Goal: Task Accomplishment & Management: Manage account settings

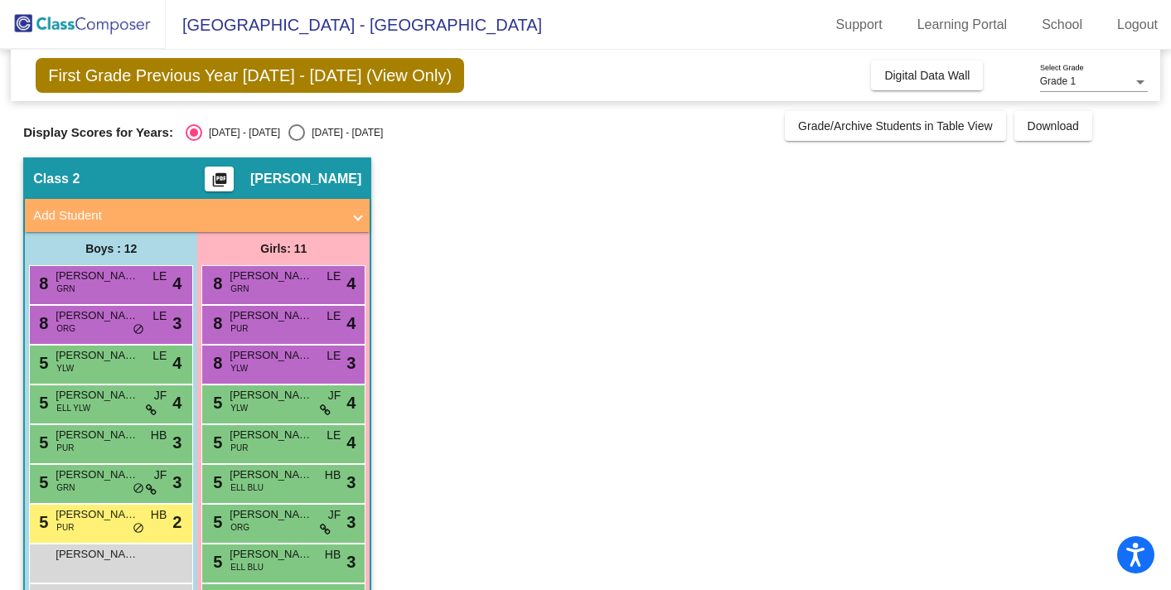
scroll to position [179, 0]
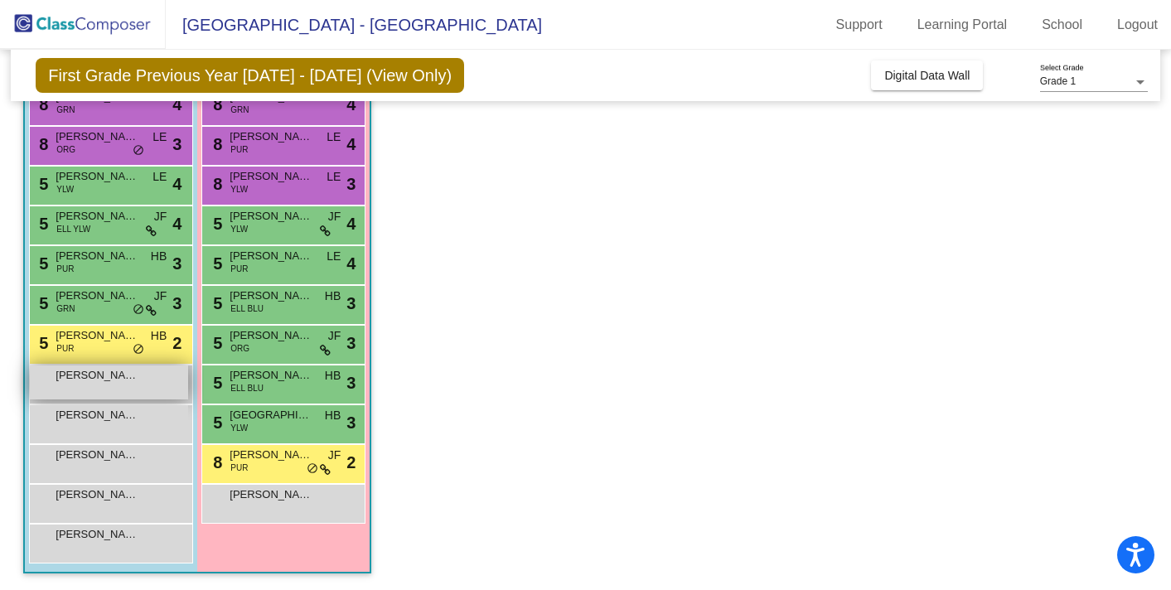
click at [108, 394] on div "Ash Litvinenko lock do_not_disturb_alt" at bounding box center [109, 382] width 158 height 34
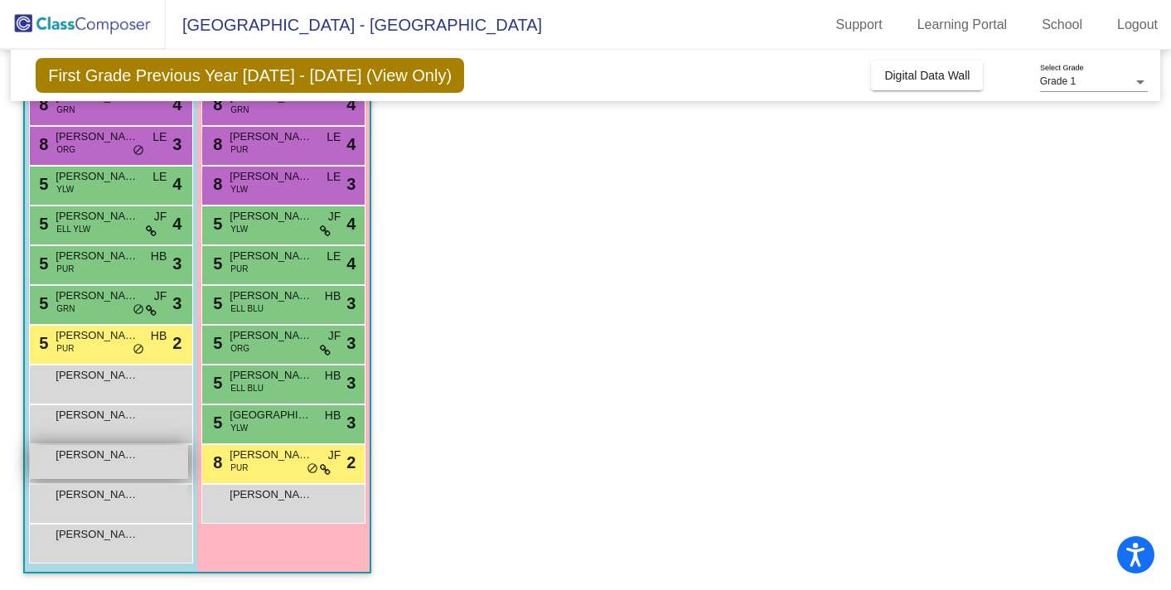
click at [157, 460] on div "Liam Cheung lock do_not_disturb_alt" at bounding box center [109, 462] width 158 height 34
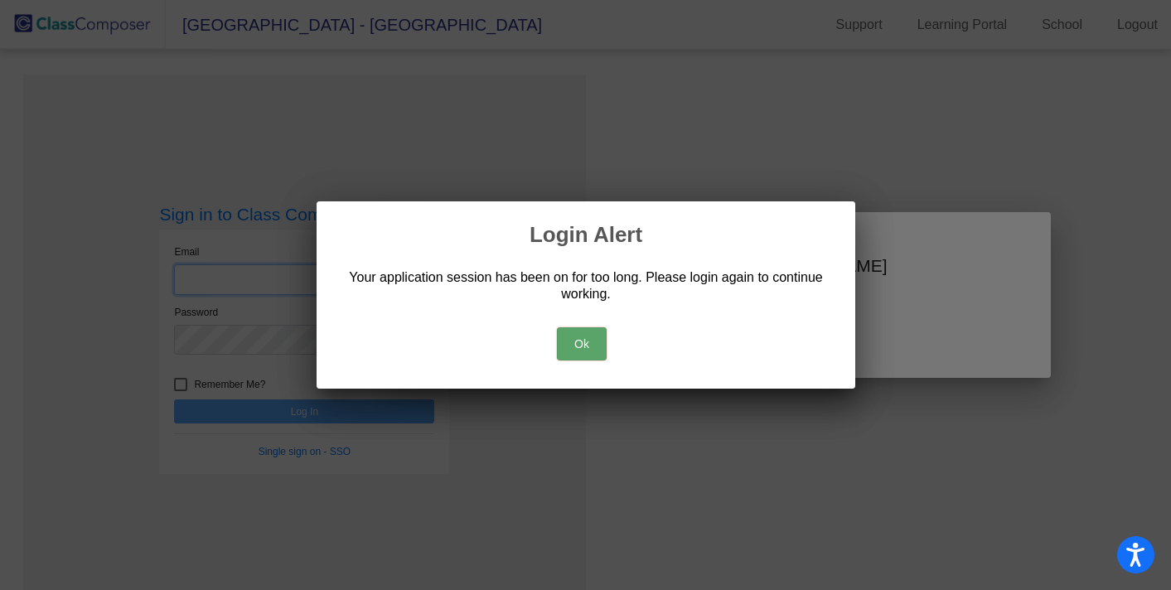
type input "[EMAIL_ADDRESS][DOMAIN_NAME]"
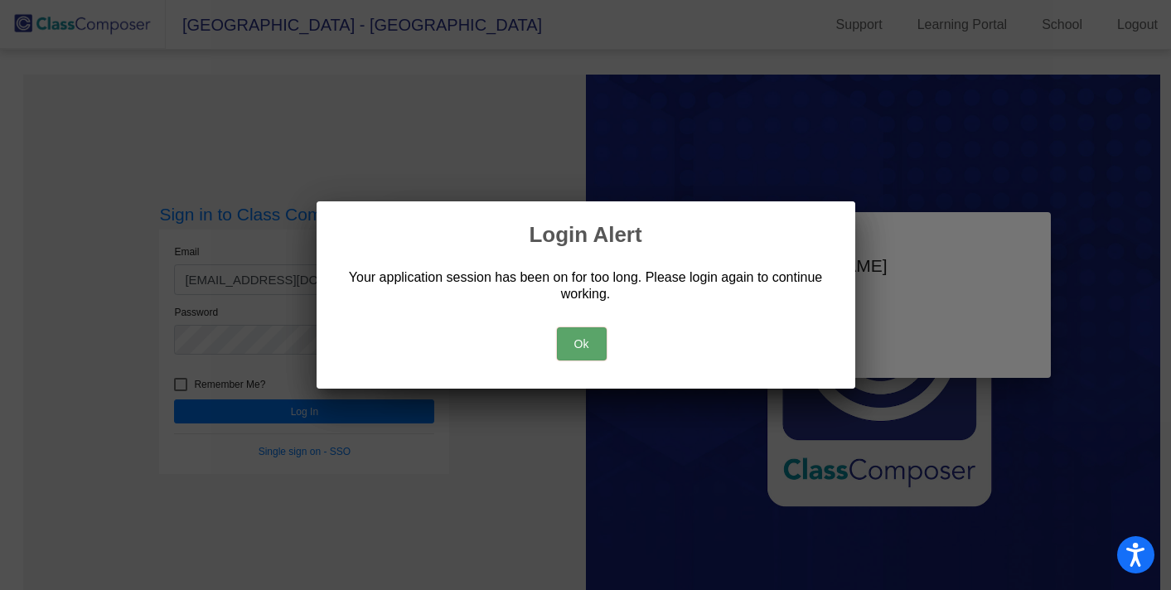
click at [569, 346] on button "Ok" at bounding box center [582, 343] width 50 height 33
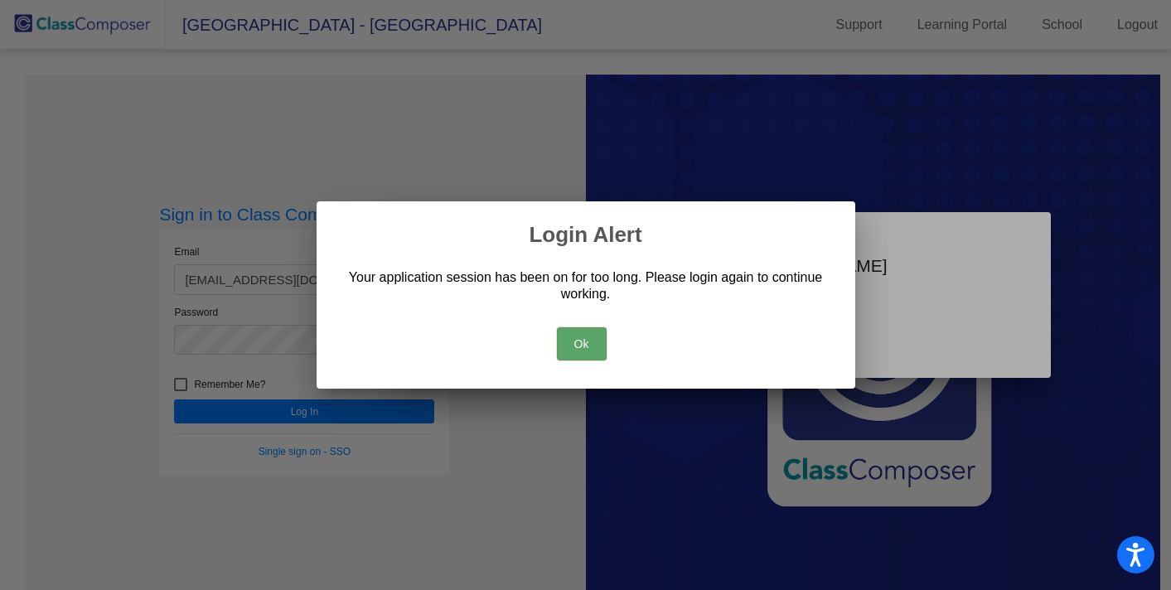
click at [593, 340] on button "Ok" at bounding box center [582, 343] width 50 height 33
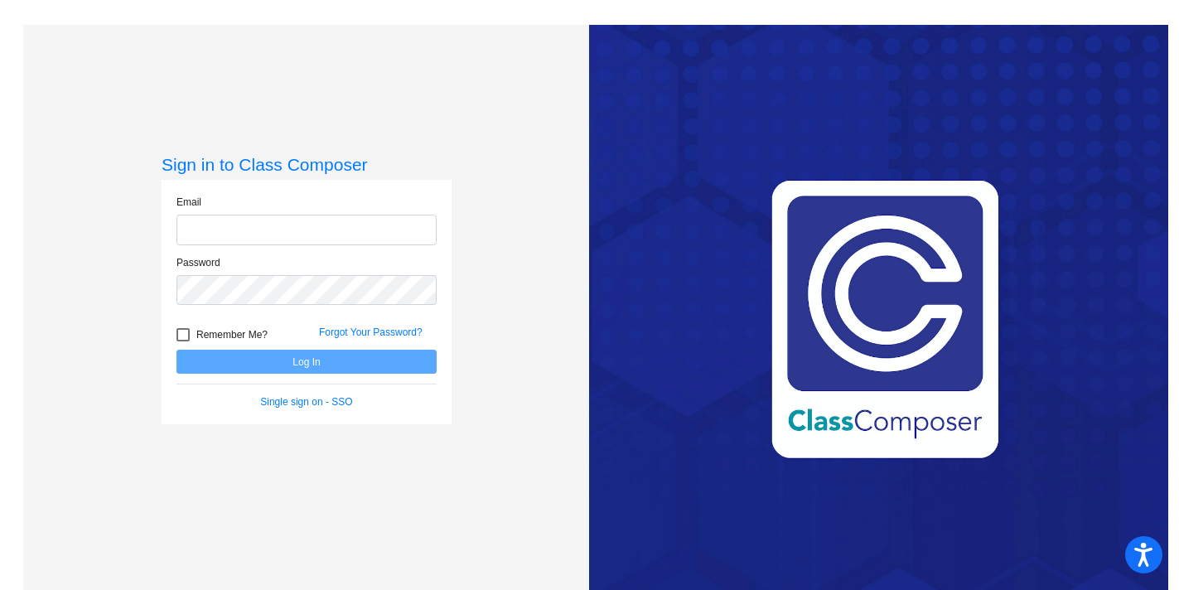
type input "[EMAIL_ADDRESS][DOMAIN_NAME]"
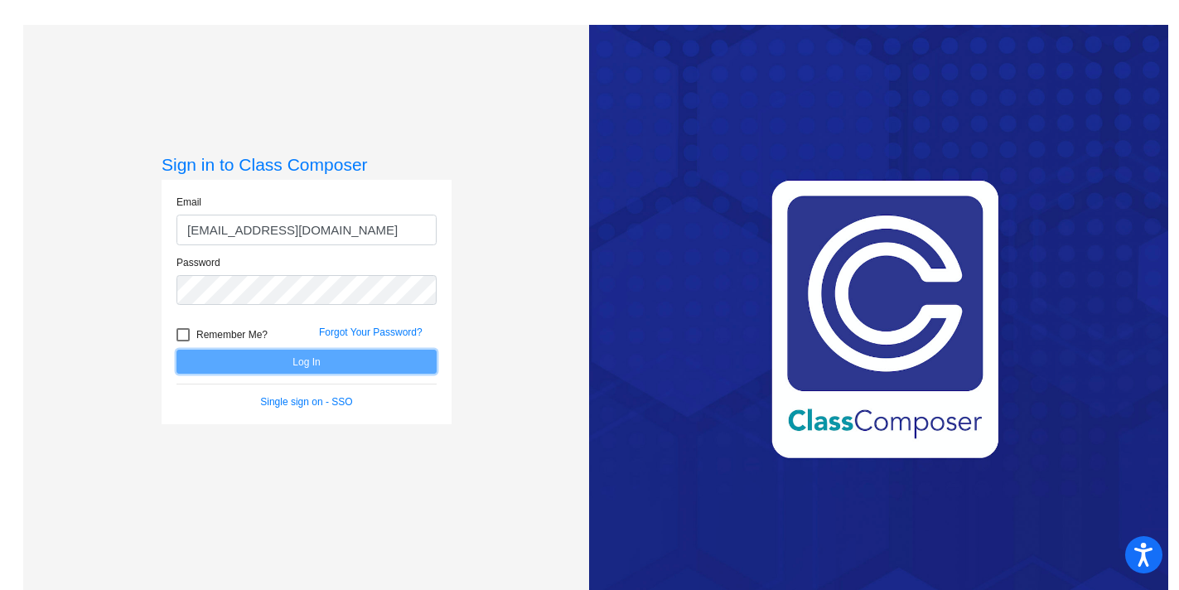
click at [304, 367] on button "Log In" at bounding box center [307, 362] width 260 height 24
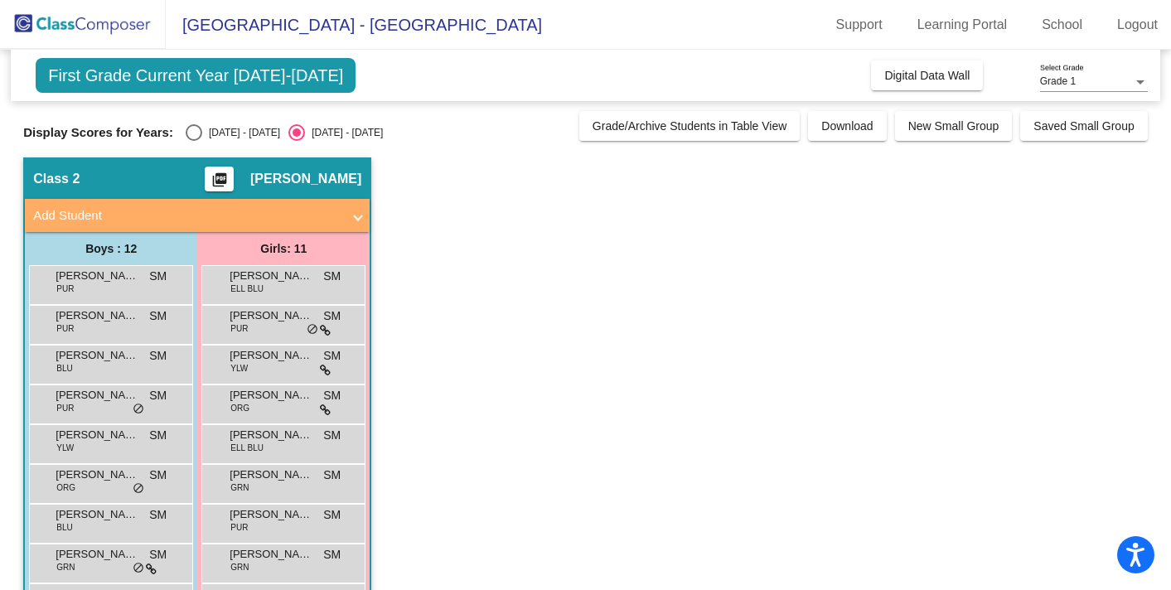
click at [208, 137] on div "[DATE] - [DATE]" at bounding box center [241, 132] width 78 height 15
click at [194, 141] on input "[DATE] - [DATE]" at bounding box center [193, 141] width 1 height 1
radio input "true"
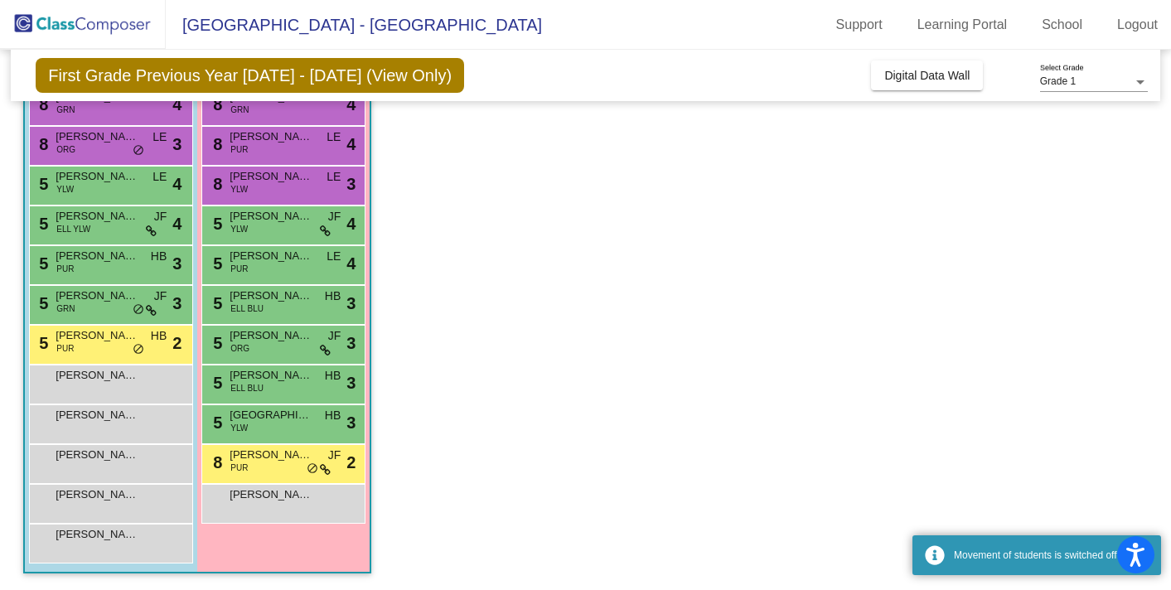
scroll to position [173, 0]
